Goal: Navigation & Orientation: Find specific page/section

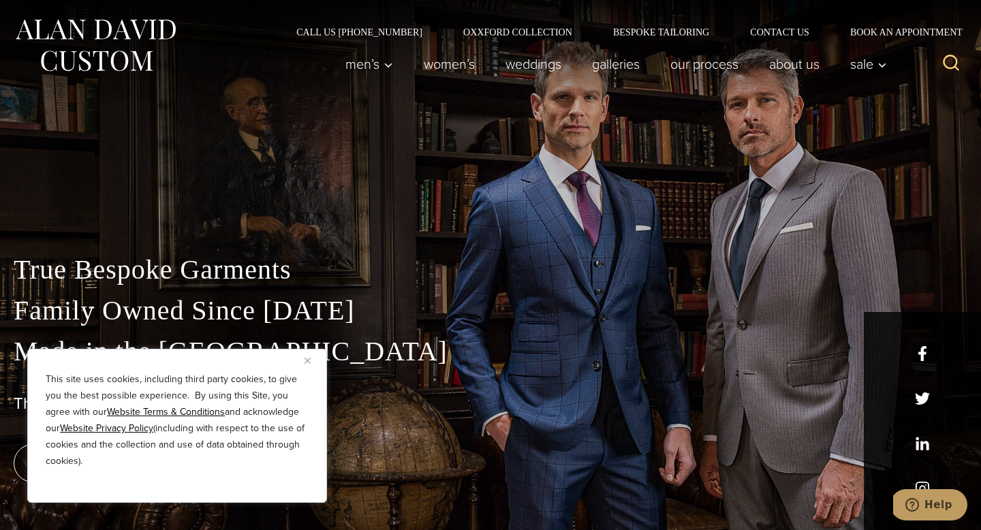
click at [307, 358] on img "Close" at bounding box center [307, 361] width 6 height 6
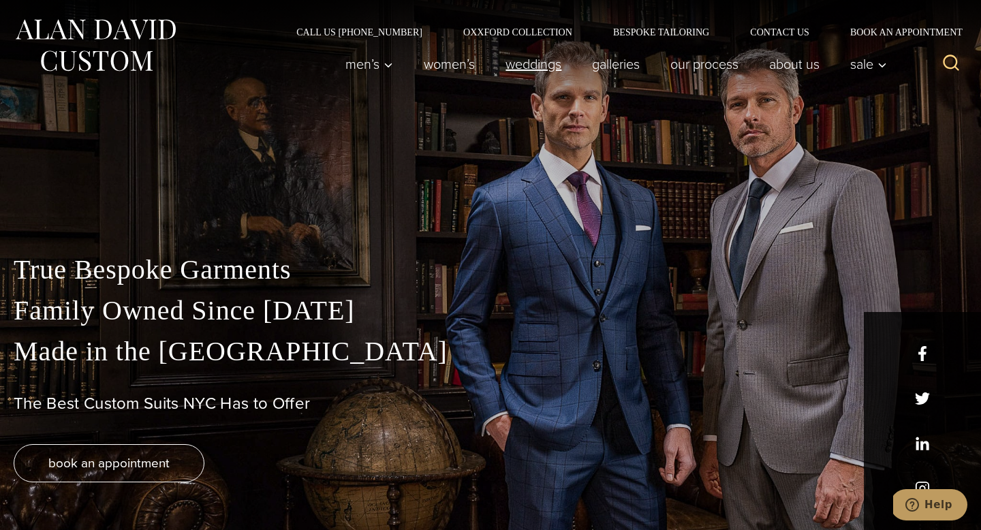
click at [544, 68] on link "weddings" at bounding box center [533, 63] width 87 height 27
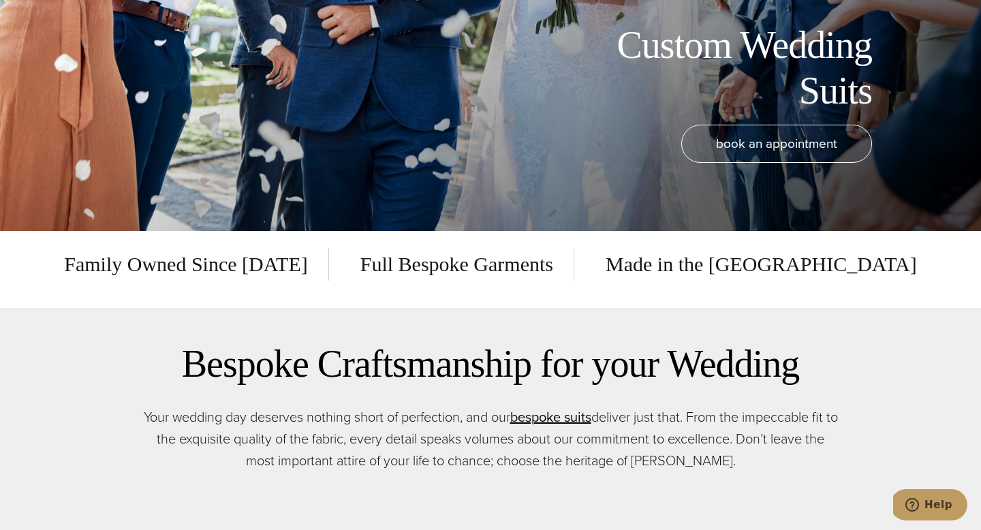
scroll to position [300, 0]
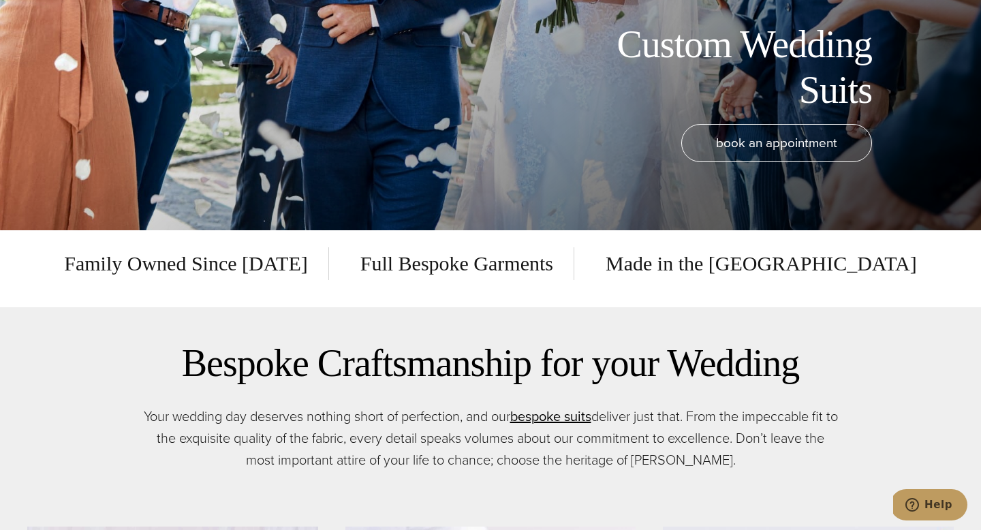
click at [525, 268] on span "Full Bespoke Garments" at bounding box center [457, 263] width 234 height 33
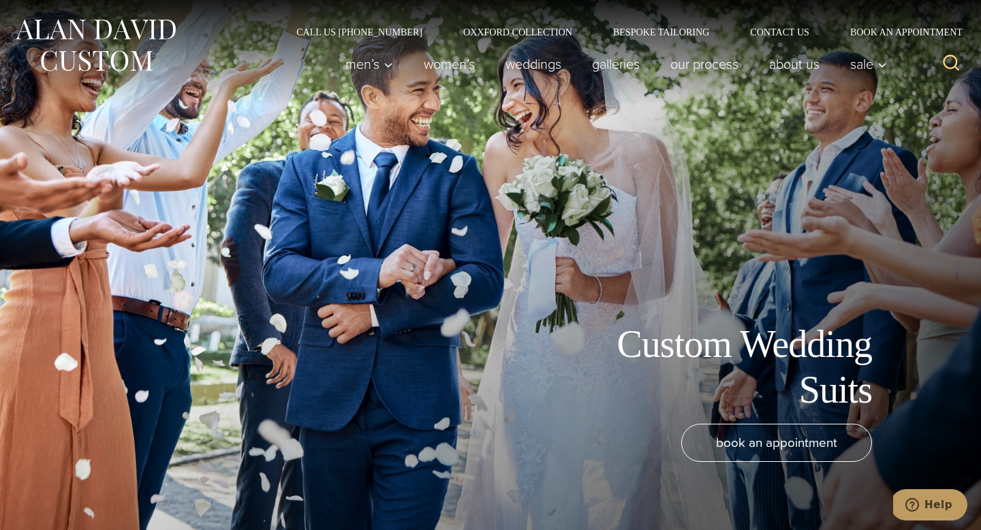
scroll to position [0, 0]
